Goal: Transaction & Acquisition: Purchase product/service

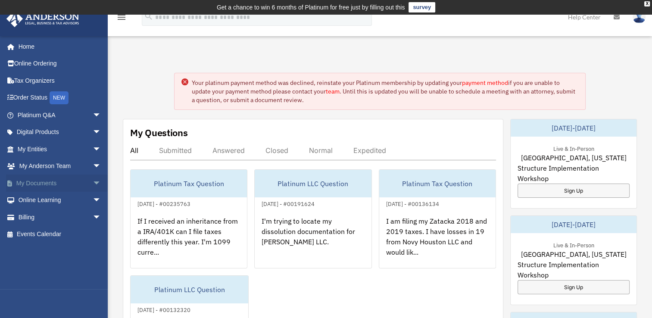
click at [41, 180] on link "My Documents arrow_drop_down" at bounding box center [60, 183] width 108 height 17
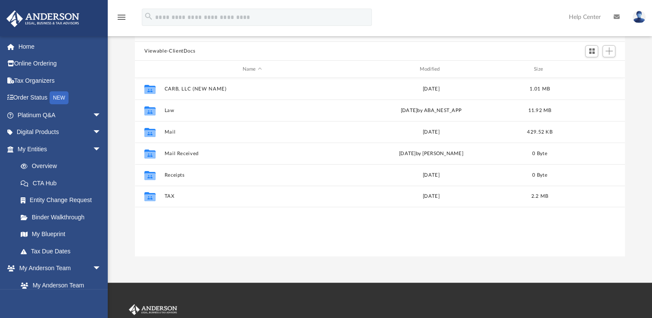
scroll to position [88, 0]
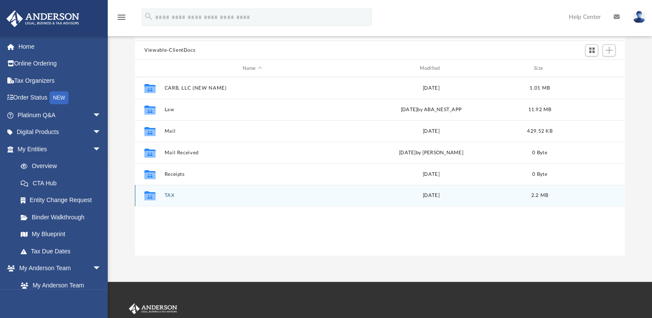
click at [149, 195] on icon "grid" at bounding box center [149, 197] width 11 height 7
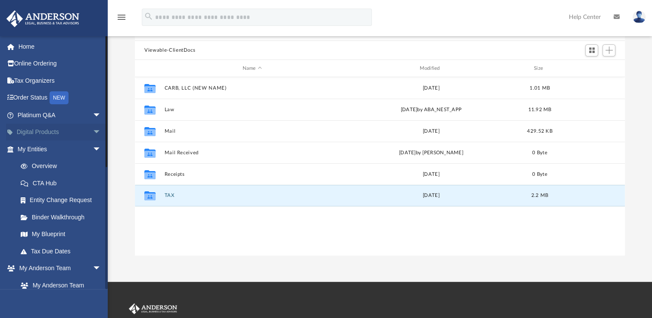
click at [93, 135] on span "arrow_drop_down" at bounding box center [101, 133] width 17 height 18
click at [93, 135] on span "arrow_drop_up" at bounding box center [101, 133] width 17 height 18
click at [79, 280] on link "My Anderson Team" at bounding box center [63, 285] width 102 height 17
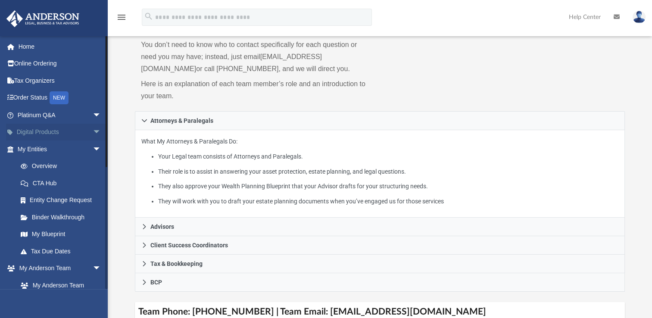
click at [93, 132] on span "arrow_drop_down" at bounding box center [101, 133] width 17 height 18
click at [93, 132] on span "arrow_drop_up" at bounding box center [101, 133] width 17 height 18
click at [93, 118] on span "arrow_drop_down" at bounding box center [101, 116] width 17 height 18
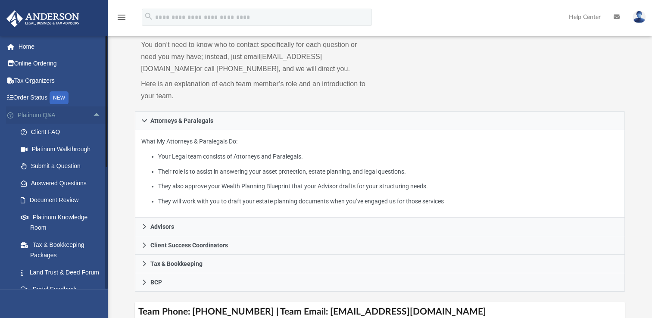
click at [93, 118] on span "arrow_drop_up" at bounding box center [101, 116] width 17 height 18
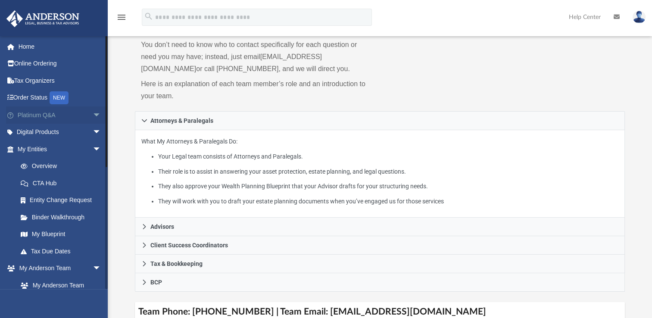
click at [93, 118] on span "arrow_drop_down" at bounding box center [101, 116] width 17 height 18
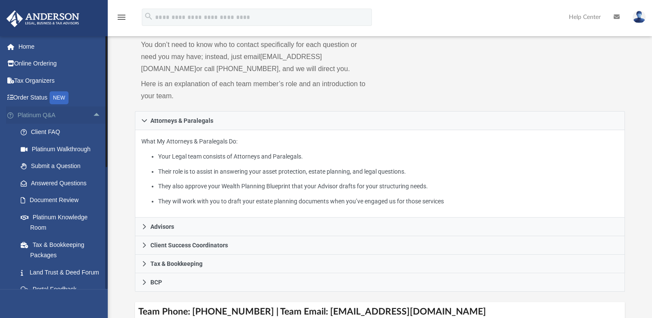
click at [93, 118] on span "arrow_drop_up" at bounding box center [101, 116] width 17 height 18
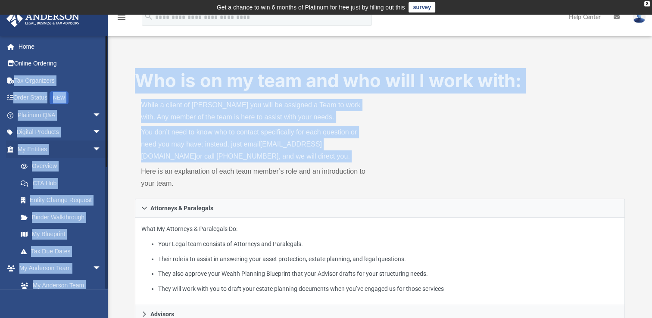
drag, startPoint x: -2, startPoint y: 171, endPoint x: 0, endPoint y: 177, distance: 5.9
drag, startPoint x: 0, startPoint y: 177, endPoint x: 24, endPoint y: 50, distance: 129.5
click at [24, 50] on link "Home" at bounding box center [60, 46] width 108 height 17
click at [33, 42] on link "Home" at bounding box center [60, 46] width 108 height 17
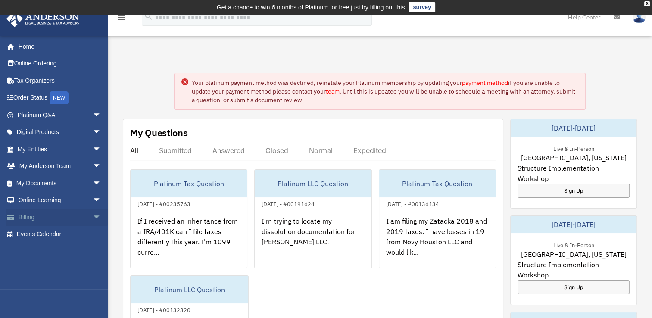
click at [93, 221] on span "arrow_drop_down" at bounding box center [101, 218] width 17 height 18
click at [50, 230] on link "$ Open Invoices" at bounding box center [63, 235] width 102 height 18
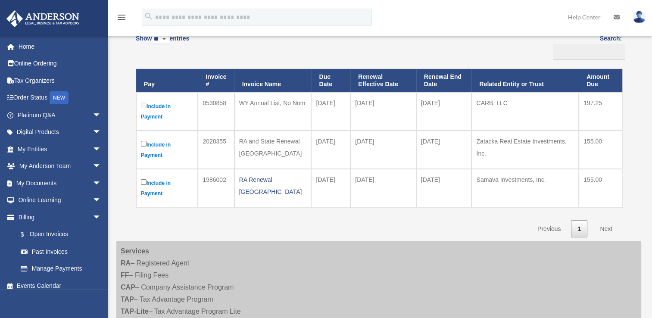
scroll to position [134, 0]
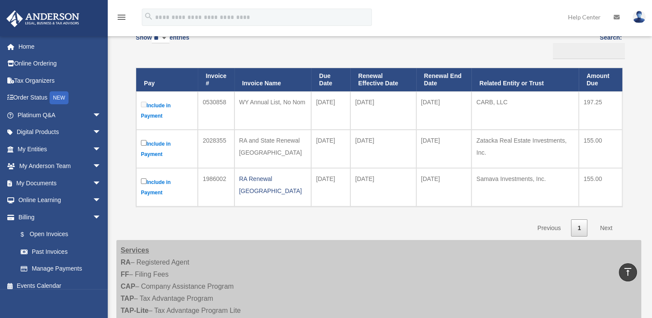
click at [602, 227] on link "Next" at bounding box center [606, 229] width 25 height 18
click at [613, 226] on link "Next" at bounding box center [606, 229] width 25 height 18
click at [609, 225] on link "Next" at bounding box center [606, 229] width 25 height 18
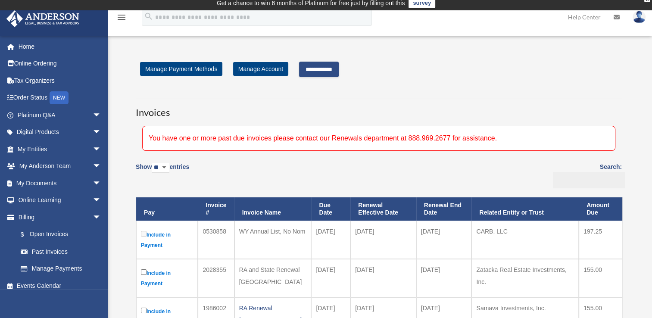
scroll to position [0, 0]
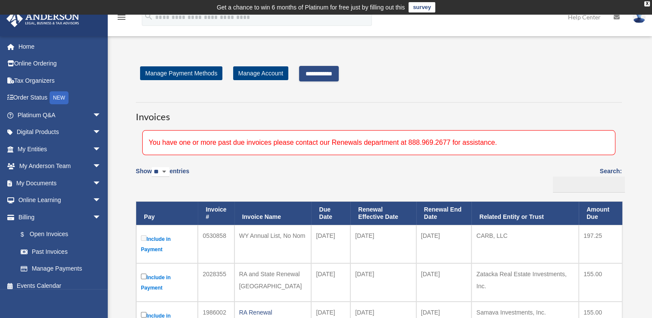
click at [316, 76] on input "**********" at bounding box center [319, 74] width 40 height 16
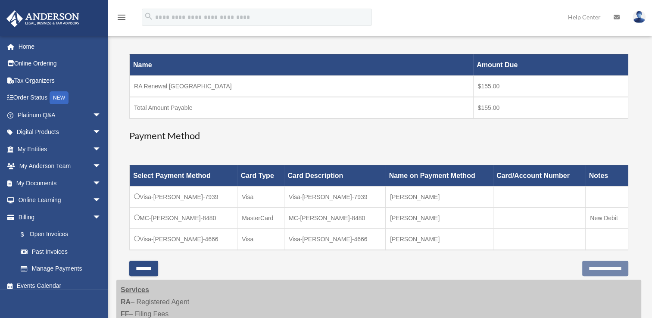
scroll to position [139, 0]
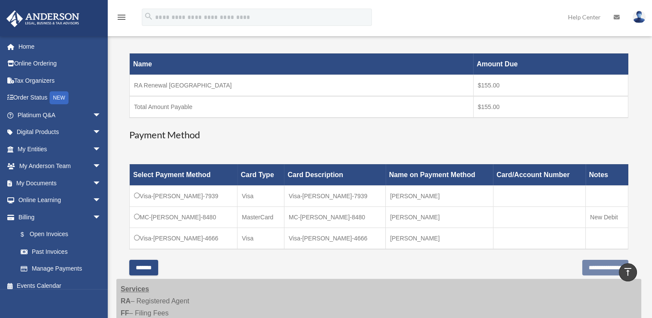
click at [178, 234] on td "Visa-[PERSON_NAME]-4666" at bounding box center [184, 239] width 108 height 22
click at [588, 268] on input "**********" at bounding box center [606, 268] width 46 height 16
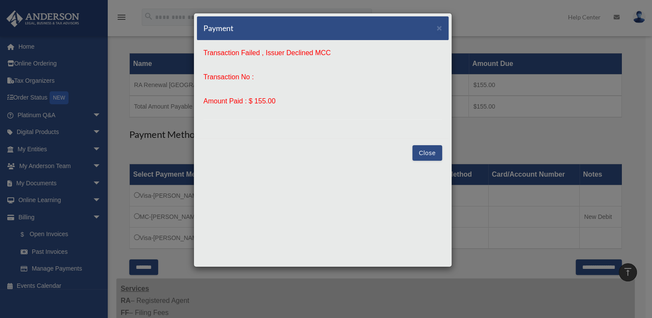
click at [433, 157] on button "Close" at bounding box center [428, 153] width 30 height 16
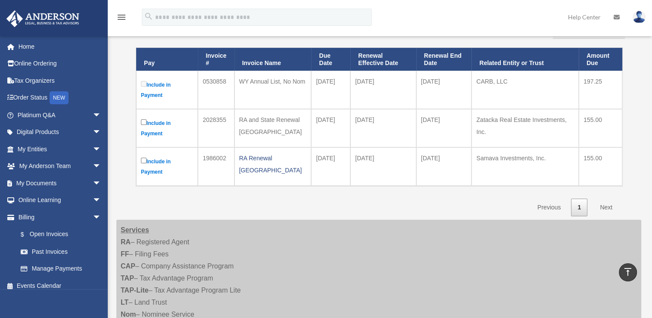
scroll to position [154, 0]
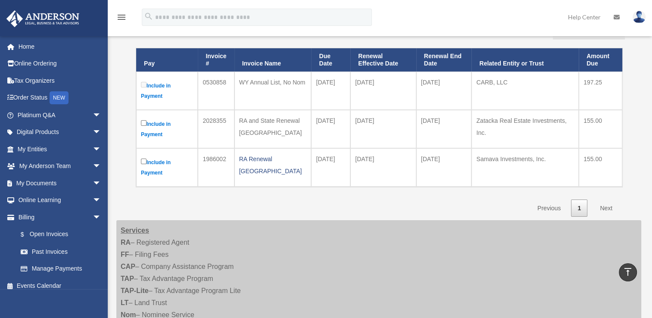
drag, startPoint x: 651, startPoint y: 135, endPoint x: 654, endPoint y: 96, distance: 39.4
click at [652, 96] on html "X Get a chance to win 6 months of Platinum for free just by filling out this su…" at bounding box center [326, 221] width 652 height 750
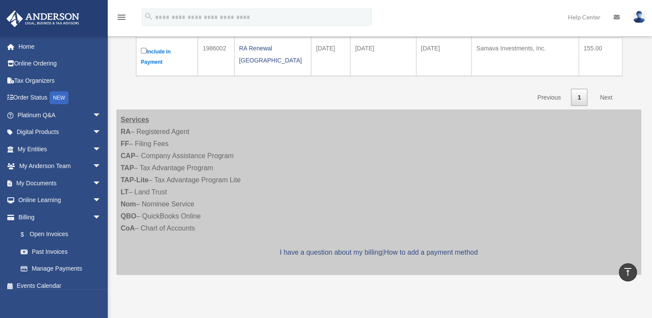
scroll to position [266, 0]
click at [407, 250] on link "How to add a payment method" at bounding box center [431, 250] width 94 height 7
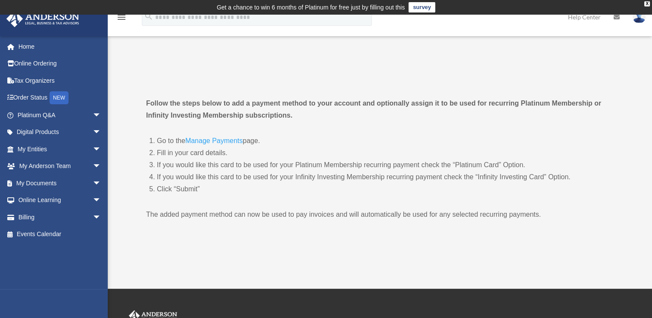
click at [224, 146] on link "Manage Payments" at bounding box center [213, 143] width 57 height 12
click at [350, 150] on li "Fill in your card details." at bounding box center [384, 153] width 455 height 12
click at [645, 3] on div "X" at bounding box center [648, 3] width 6 height 5
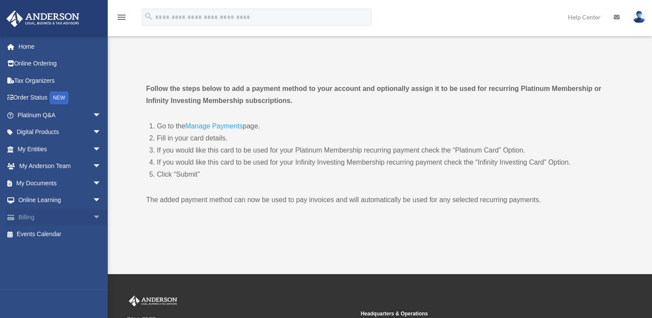
click at [93, 220] on span "arrow_drop_down" at bounding box center [101, 218] width 17 height 18
click at [63, 246] on link "Past Invoices" at bounding box center [63, 251] width 102 height 17
click at [56, 253] on link "Past Invoices" at bounding box center [63, 251] width 102 height 17
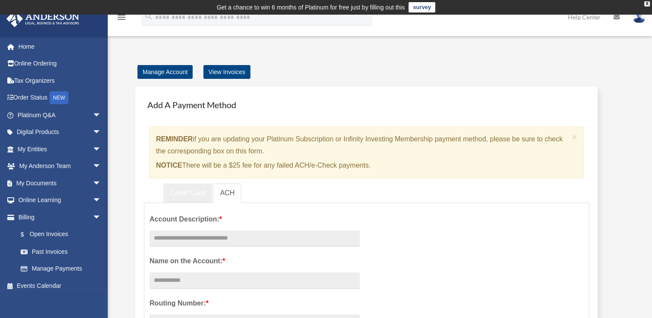
click at [186, 190] on link "Credit Card" at bounding box center [187, 193] width 49 height 19
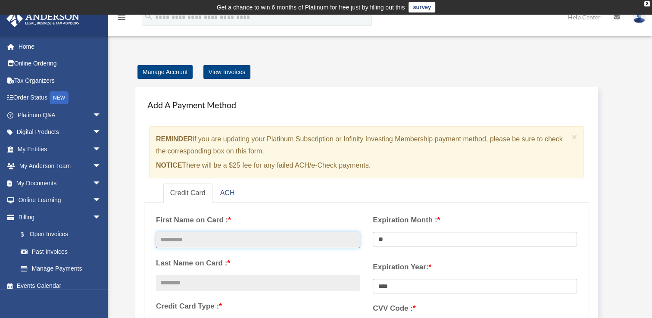
click at [220, 241] on input "text" at bounding box center [258, 240] width 204 height 16
type input "******"
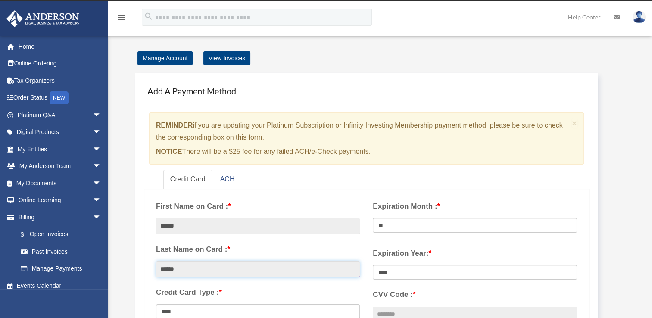
type input "******"
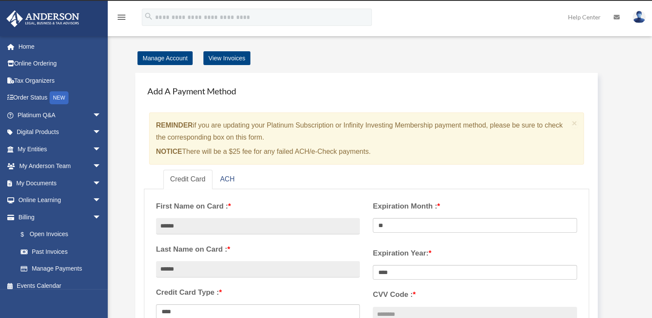
scroll to position [208, 0]
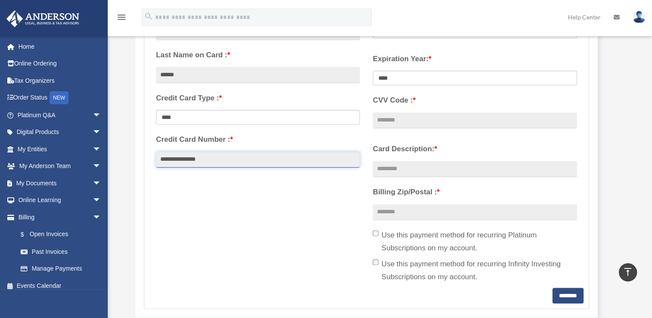
type input "**********"
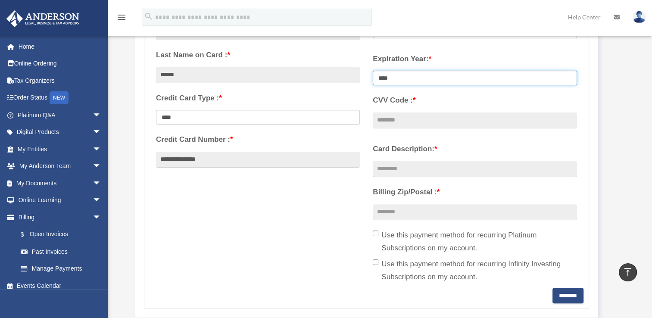
click at [464, 75] on select "**** **** **** **** **** **** **** **** ****" at bounding box center [475, 78] width 204 height 15
select select "****"
click at [373, 71] on select "**** **** **** **** **** **** **** **** ****" at bounding box center [475, 78] width 204 height 15
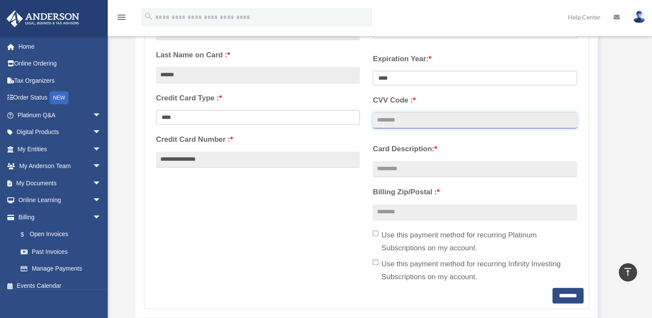
click at [412, 122] on input "CVV Code : *" at bounding box center [475, 121] width 204 height 16
type input "***"
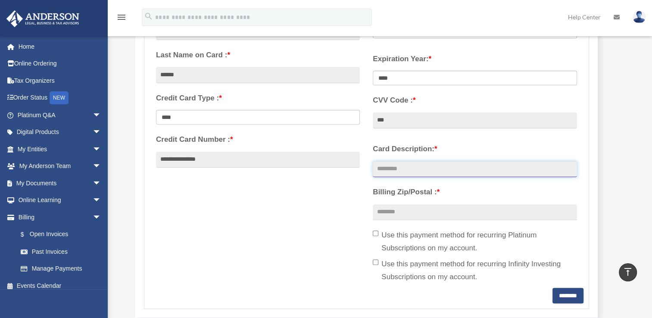
click at [426, 172] on input "Card Description: *" at bounding box center [475, 169] width 204 height 16
type input "**********"
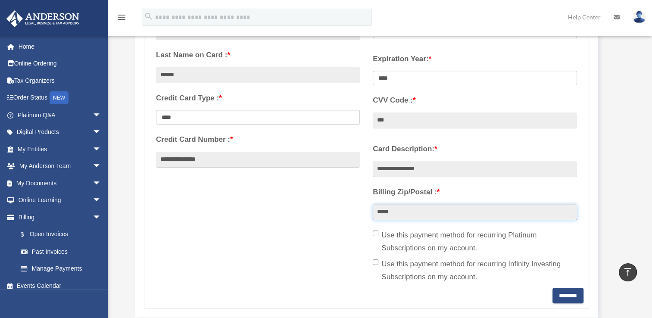
type input "*****"
click at [553, 297] on input "********" at bounding box center [568, 296] width 31 height 16
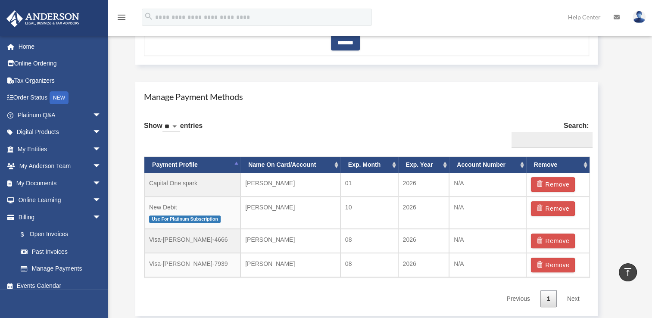
scroll to position [480, 0]
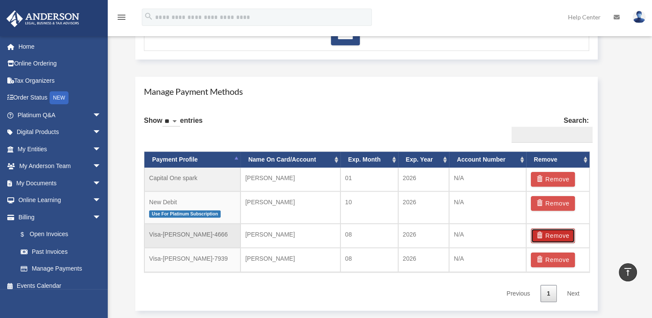
click at [548, 234] on button "Remove" at bounding box center [553, 236] width 44 height 15
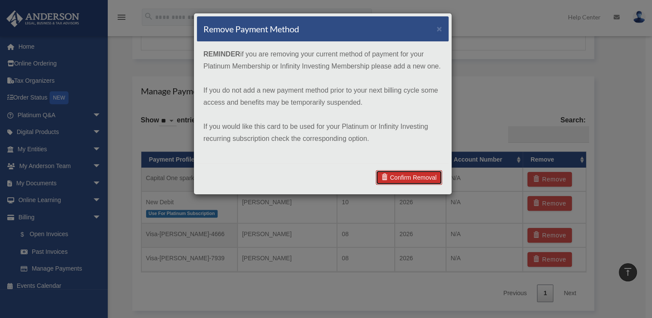
click at [430, 175] on link "Confirm Removal" at bounding box center [409, 177] width 66 height 15
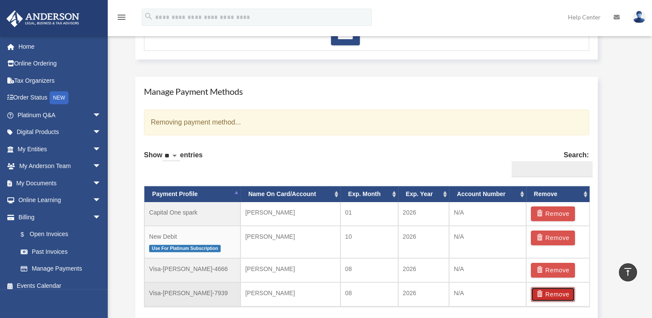
click at [549, 295] on button "Remove" at bounding box center [553, 294] width 44 height 15
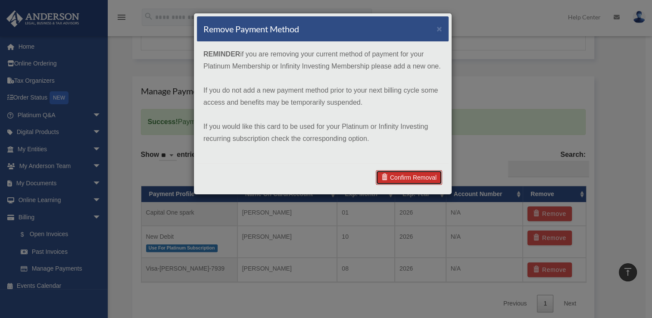
click at [416, 177] on link "Confirm Removal" at bounding box center [409, 177] width 66 height 15
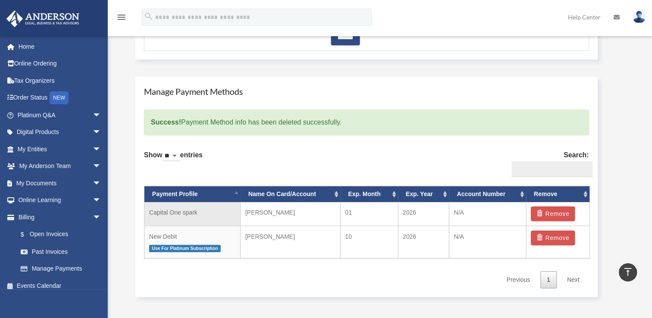
click at [189, 213] on td "Capital One spark" at bounding box center [192, 214] width 96 height 24
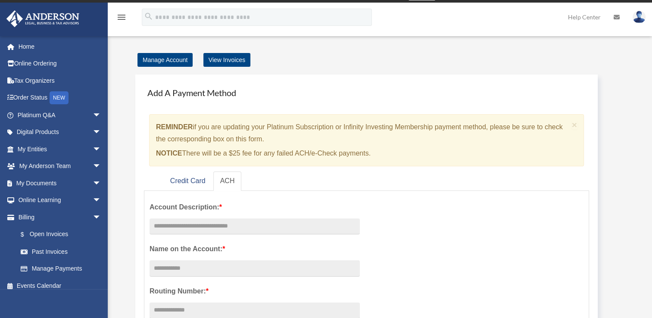
scroll to position [0, 0]
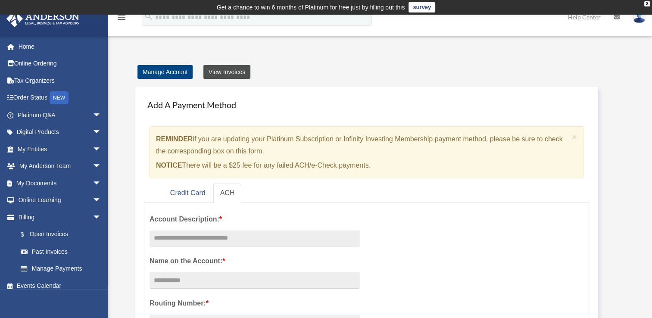
click at [218, 73] on link "View Invoices" at bounding box center [227, 72] width 47 height 14
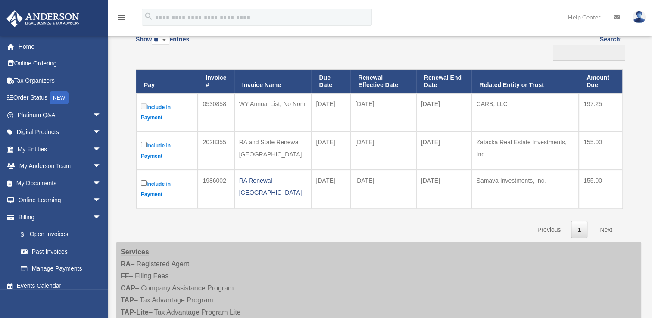
scroll to position [137, 0]
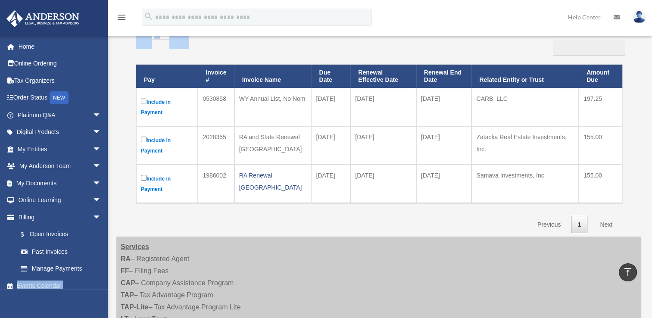
click at [93, 304] on div "Open Invoices [EMAIL_ADDRESS][DOMAIN_NAME] Sign Out [EMAIL_ADDRESS][DOMAIN_NAME…" at bounding box center [326, 164] width 652 height 521
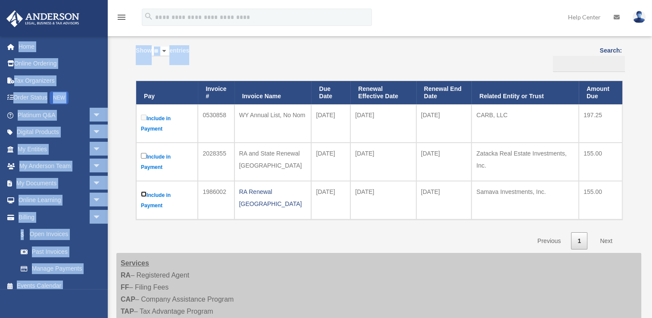
scroll to position [103, 0]
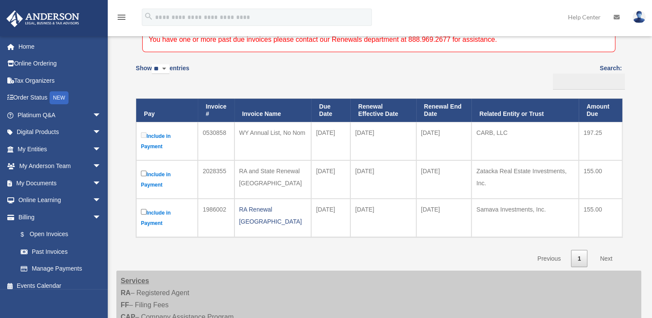
click at [632, 213] on div "**********" at bounding box center [379, 115] width 512 height 304
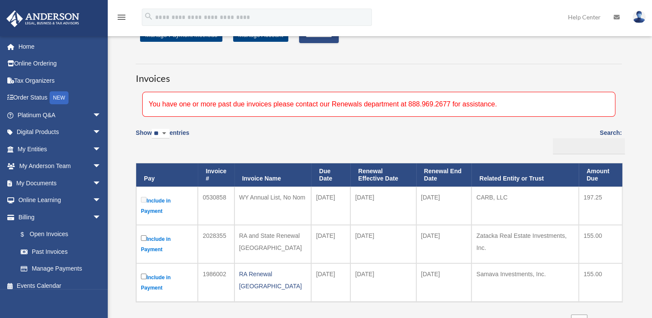
scroll to position [0, 0]
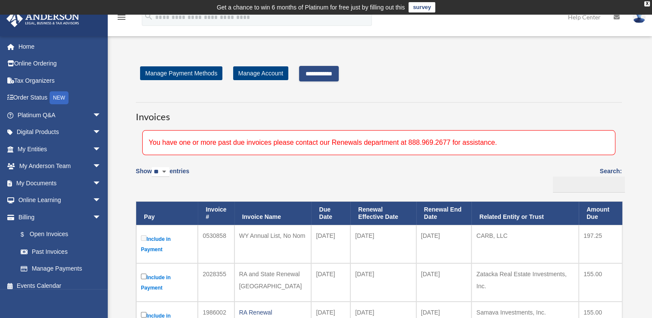
click at [333, 77] on input "**********" at bounding box center [319, 74] width 40 height 16
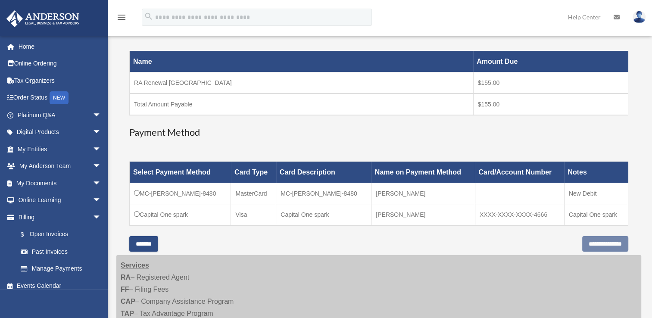
scroll to position [147, 0]
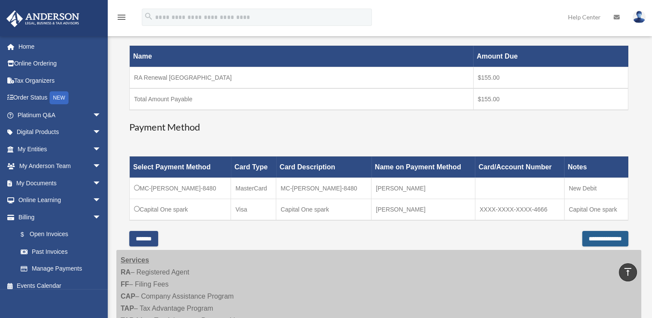
click at [588, 235] on input "**********" at bounding box center [606, 239] width 46 height 16
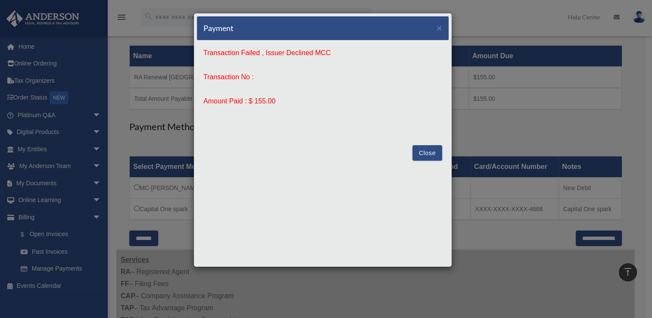
click at [425, 154] on button "Close" at bounding box center [428, 153] width 30 height 16
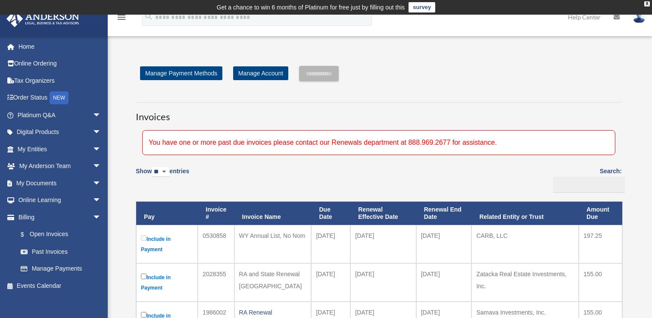
scroll to position [161, 0]
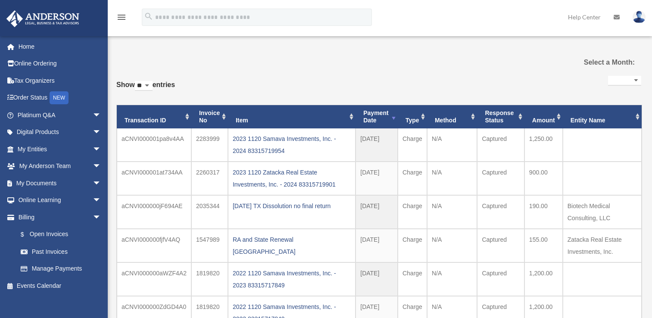
select select
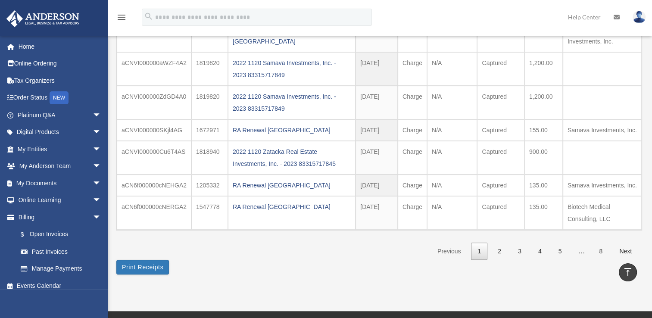
scroll to position [219, 0]
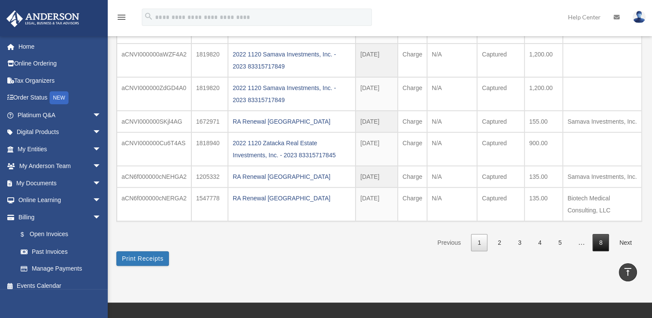
click at [599, 241] on link "8" at bounding box center [601, 243] width 16 height 18
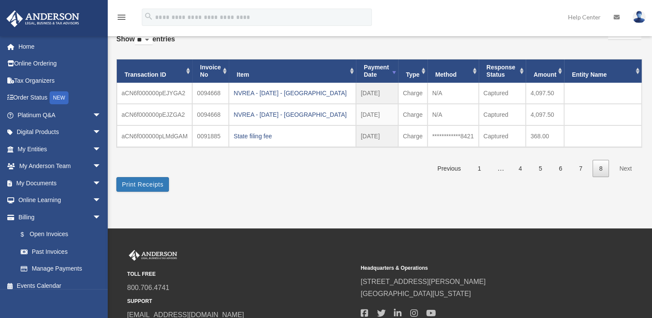
scroll to position [45, 0]
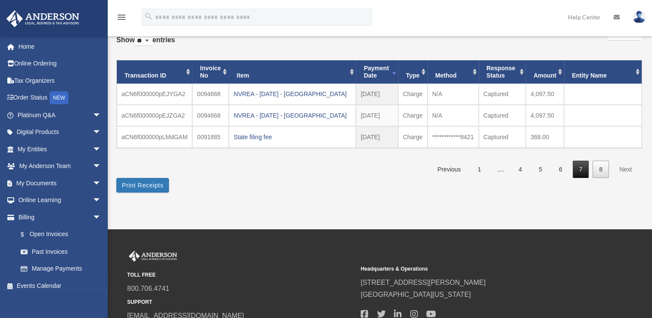
click at [579, 165] on link "7" at bounding box center [581, 170] width 16 height 18
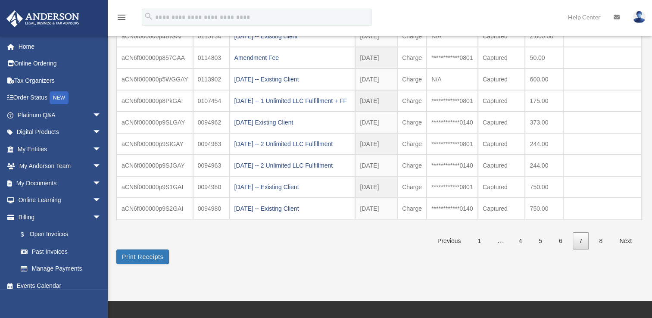
scroll to position [135, 0]
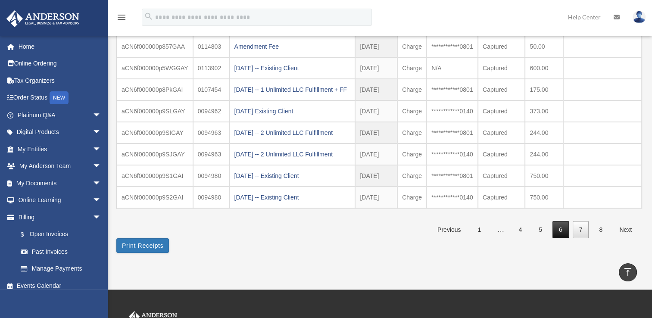
click at [562, 235] on link "6" at bounding box center [561, 230] width 16 height 18
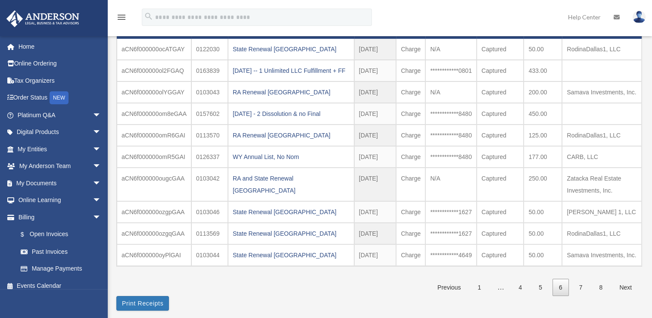
scroll to position [91, 0]
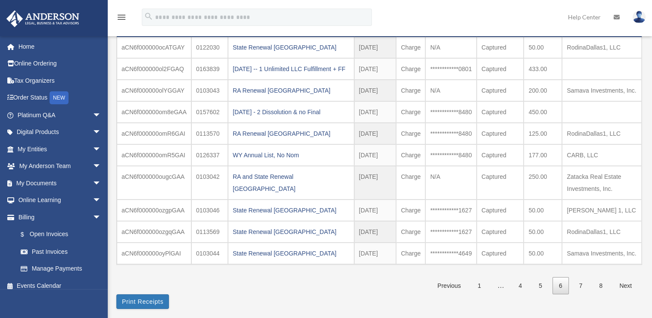
click at [446, 318] on html "X Get a chance to win 6 months of Platinum for free just by filling out this su…" at bounding box center [326, 208] width 652 height 599
click at [537, 295] on link "5" at bounding box center [541, 286] width 16 height 18
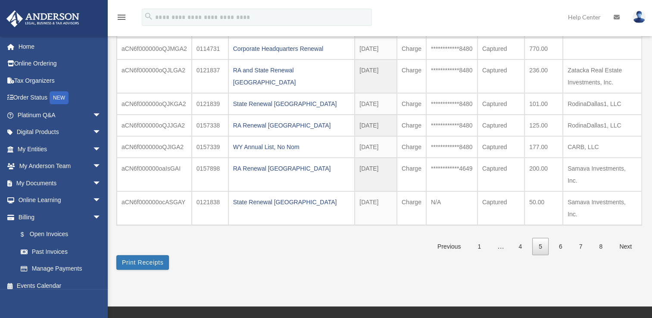
scroll to position [170, 0]
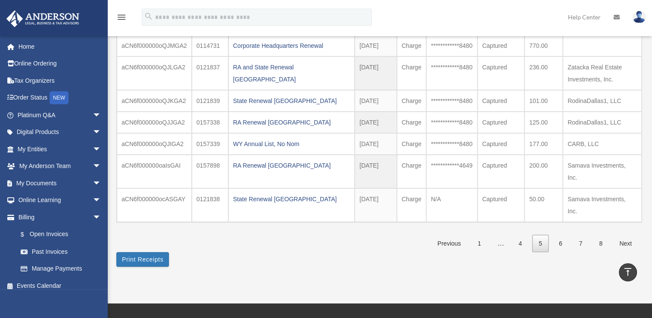
drag, startPoint x: 514, startPoint y: 245, endPoint x: 492, endPoint y: 325, distance: 83.0
click at [492, 318] on html "X Get a chance to win 6 months of Platinum for free just by filling out this su…" at bounding box center [326, 147] width 652 height 635
click at [524, 235] on link "4" at bounding box center [520, 244] width 16 height 18
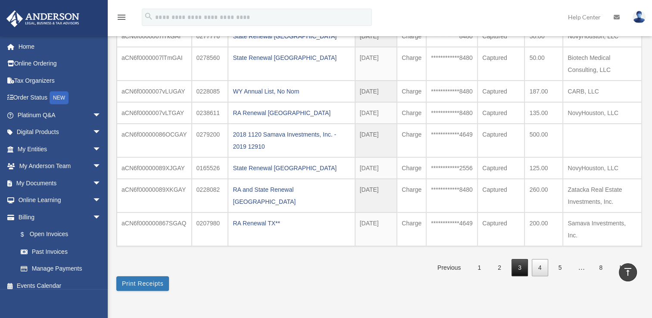
click at [519, 259] on link "3" at bounding box center [520, 268] width 16 height 18
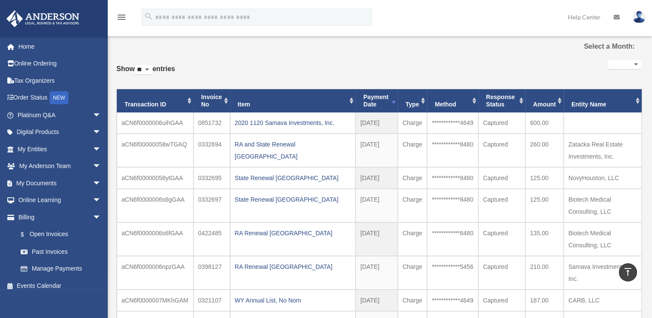
scroll to position [0, 0]
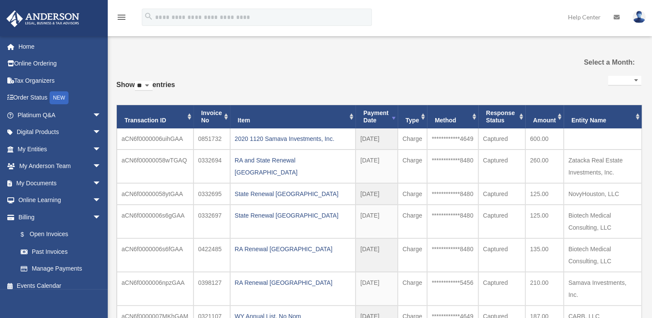
click at [646, 20] on link at bounding box center [640, 17] width 26 height 38
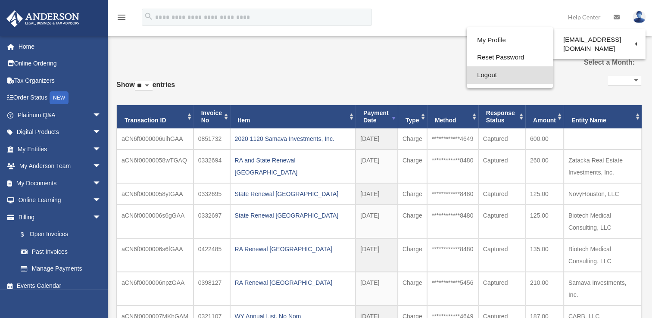
click at [482, 75] on link "Logout" at bounding box center [510, 75] width 86 height 18
